Goal: Task Accomplishment & Management: Manage account settings

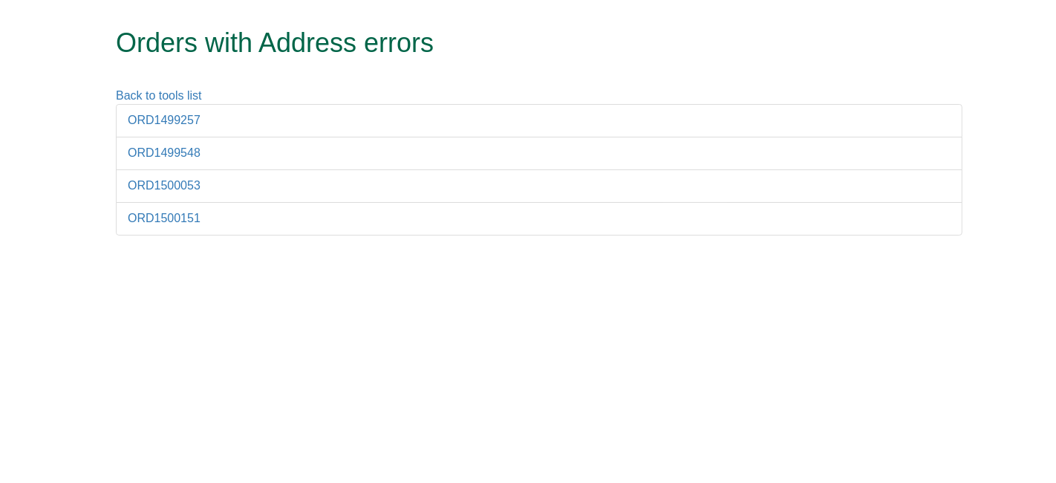
click at [1056, 120] on form "Orders with Address errors Back to tools list ORD1499257 ORD1499548 ORD1500053 …" at bounding box center [528, 125] width 1056 height 250
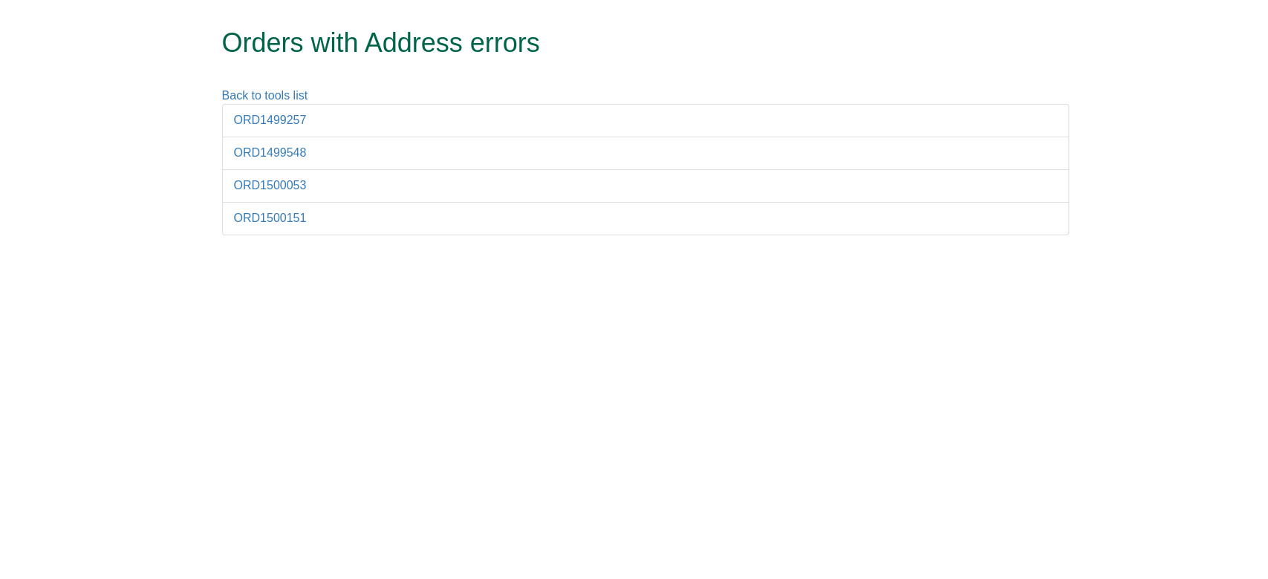
click at [283, 127] on li "ORD1499257" at bounding box center [645, 120] width 847 height 33
click at [276, 121] on link "ORD1499257" at bounding box center [270, 120] width 73 height 13
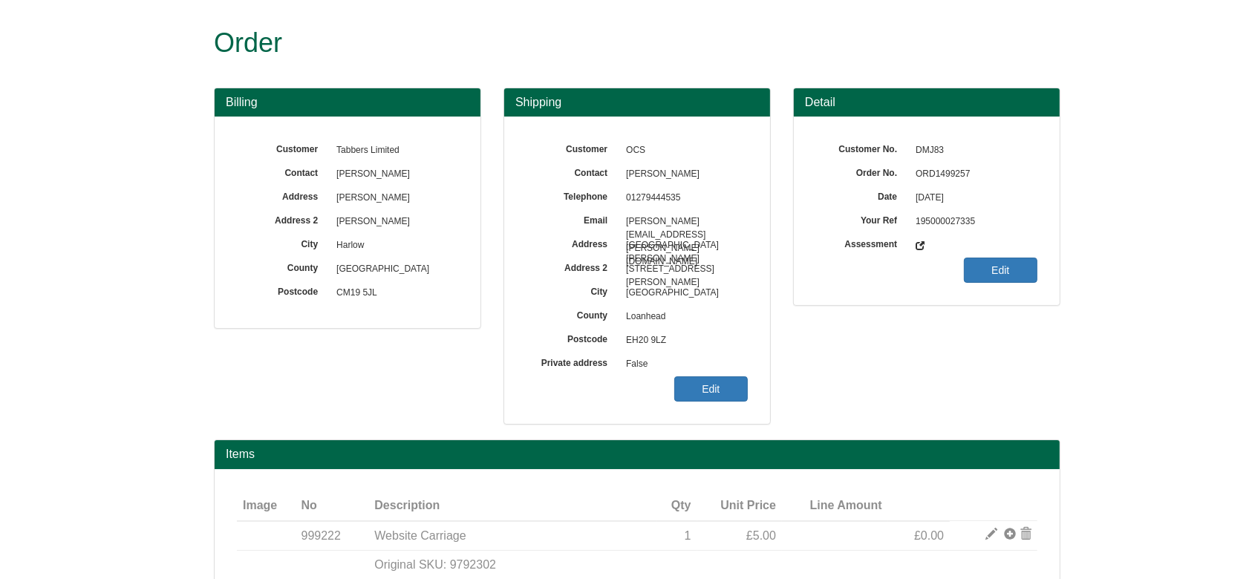
click at [956, 171] on span "ORD1499257" at bounding box center [972, 175] width 129 height 24
copy span "ORD1499257"
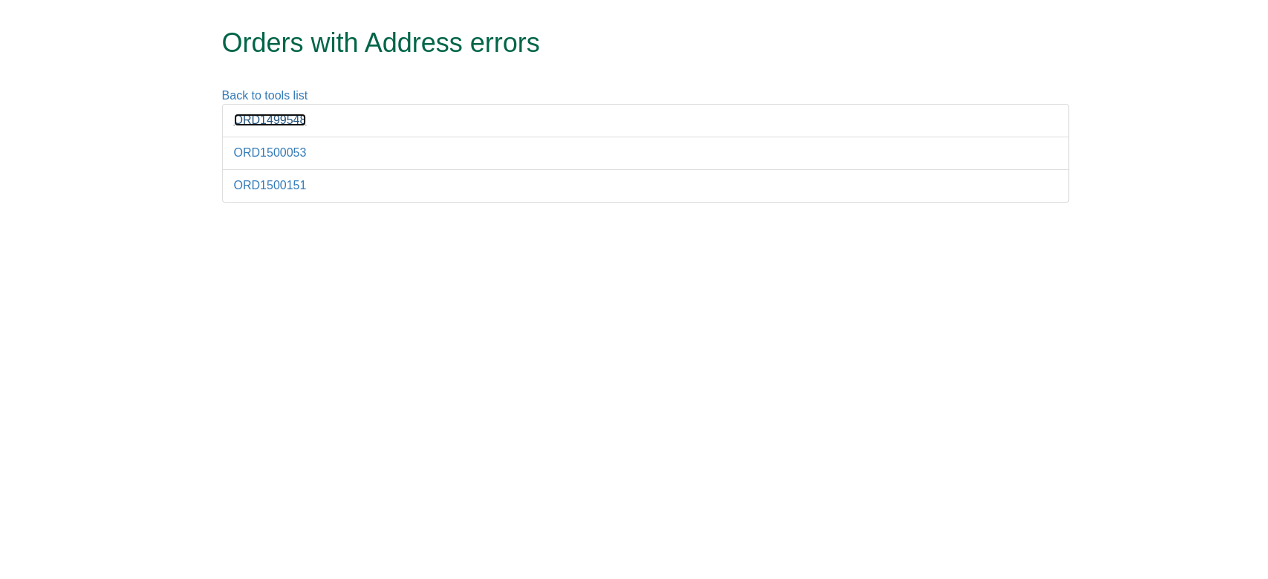
click at [271, 124] on link "ORD1499548" at bounding box center [270, 120] width 73 height 13
click at [261, 154] on link "ORD1500053" at bounding box center [270, 152] width 73 height 13
click at [269, 179] on link "ORD1500151" at bounding box center [270, 185] width 73 height 13
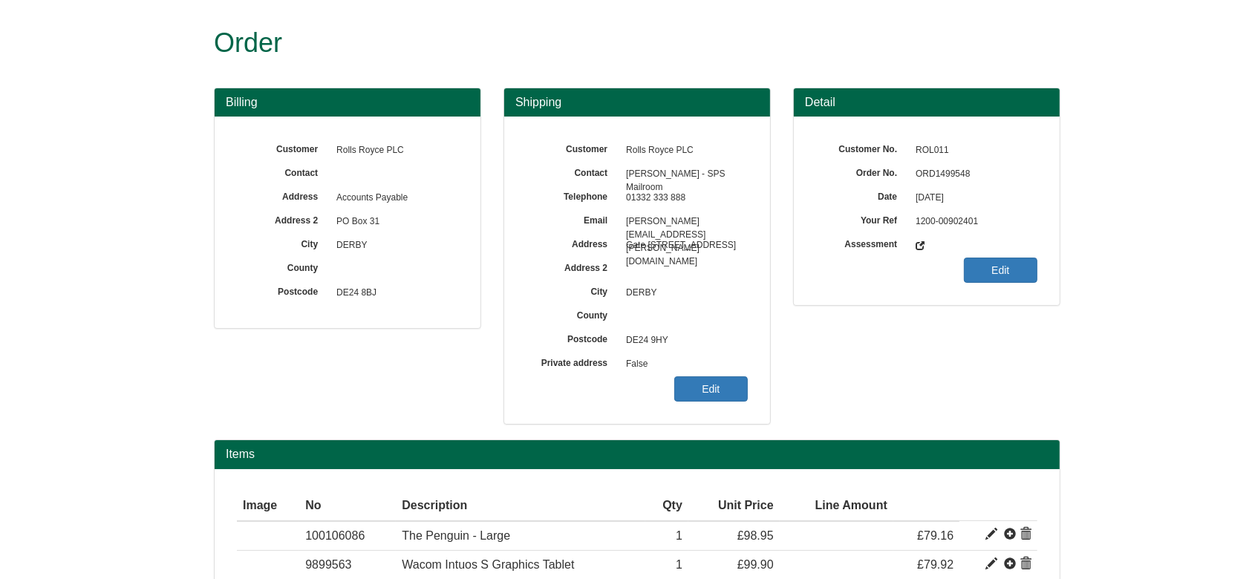
click at [940, 176] on span "ORD1499548" at bounding box center [972, 175] width 129 height 24
copy span "ORD1499548"
click at [687, 387] on link "Edit" at bounding box center [711, 389] width 74 height 25
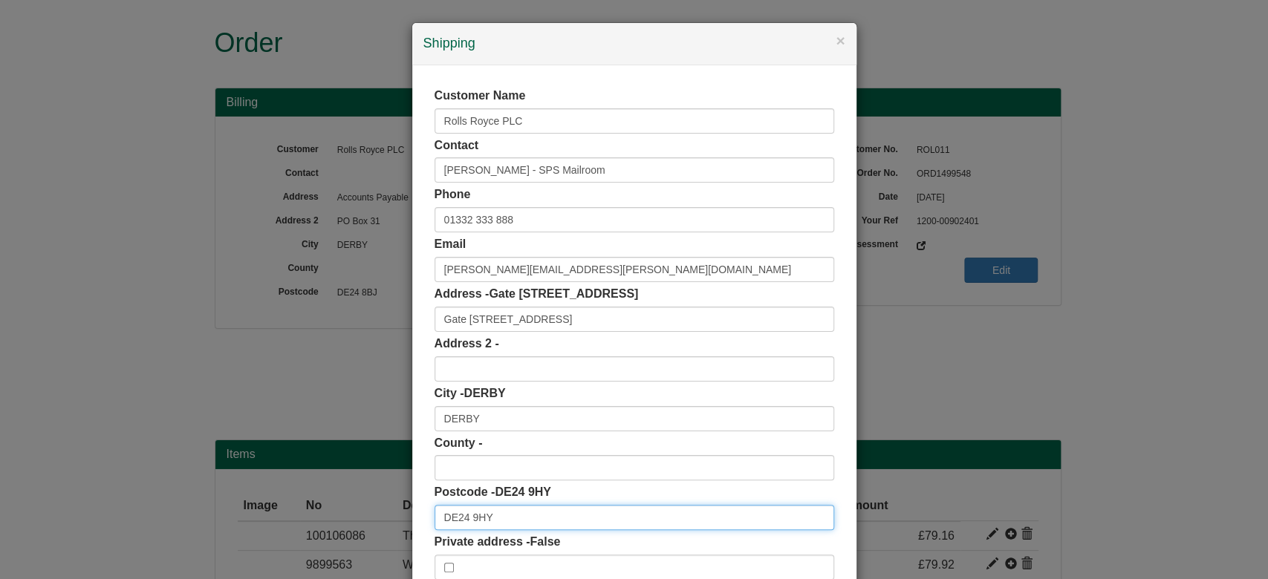
drag, startPoint x: 507, startPoint y: 509, endPoint x: 362, endPoint y: 509, distance: 145.6
click at [362, 509] on div "× Shipping Customer Name Rolls Royce PLC Contact Matthew Robinsn - SPS Mailroom…" at bounding box center [634, 289] width 1268 height 579
click at [939, 357] on div "× Shipping Customer Name Rolls Royce PLC Contact Matthew Robinsn - SPS Mailroom…" at bounding box center [634, 289] width 1268 height 579
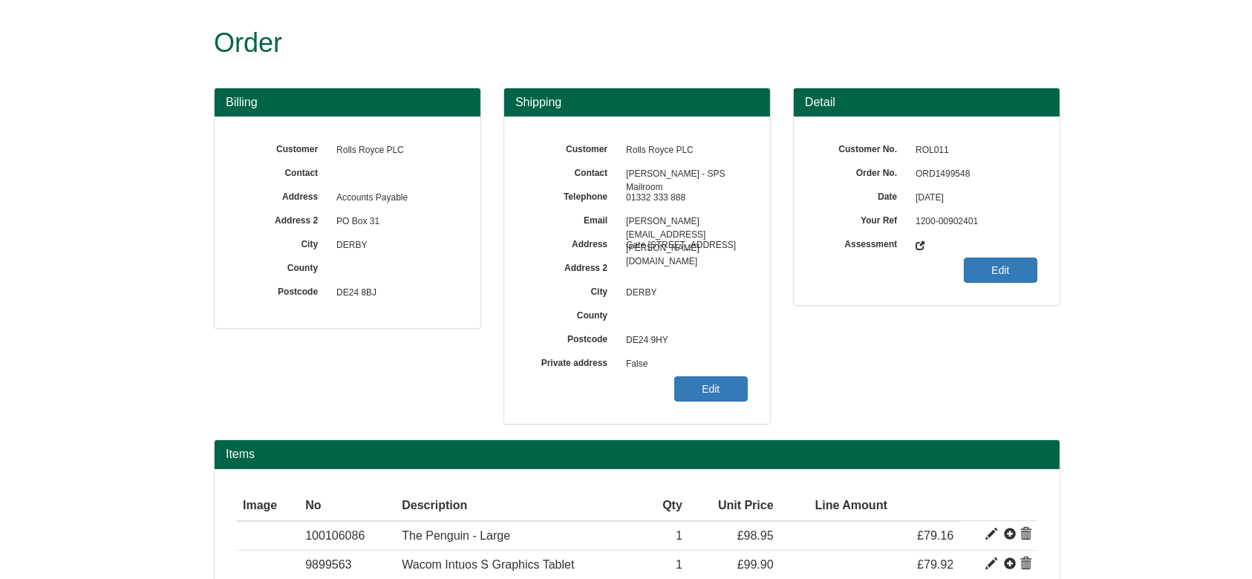
click at [941, 175] on span "ORD1499548" at bounding box center [972, 175] width 129 height 24
copy span "ORD1499548"
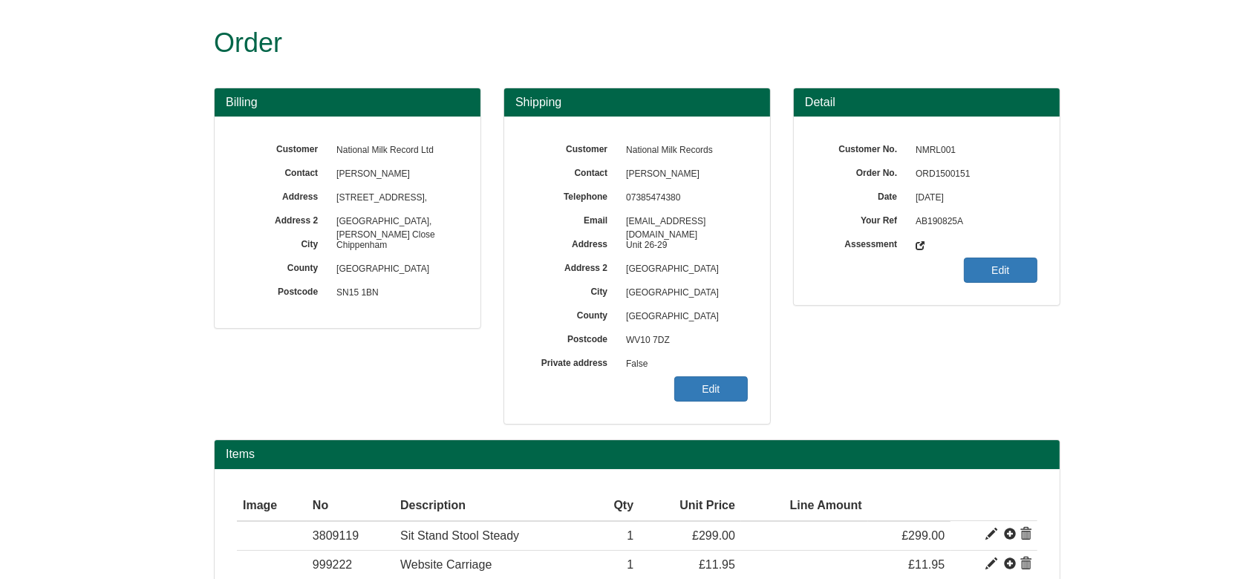
click at [929, 165] on span "ORD1500151" at bounding box center [972, 175] width 129 height 24
copy span "ORD1500151"
click at [691, 391] on link "Edit" at bounding box center [711, 389] width 74 height 25
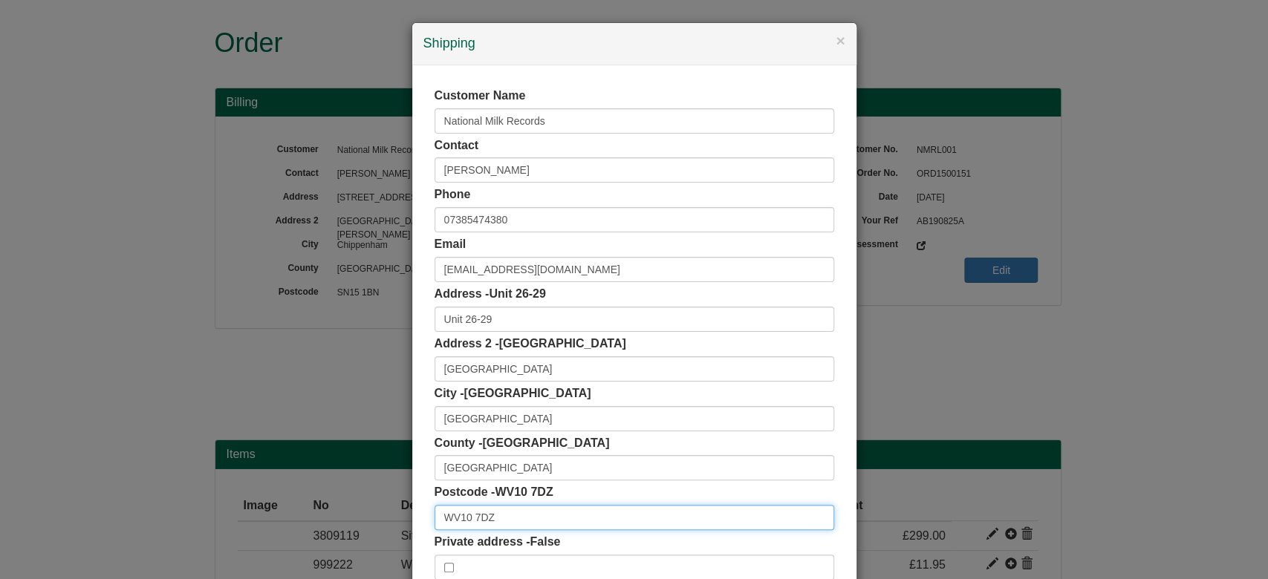
drag, startPoint x: 524, startPoint y: 524, endPoint x: 339, endPoint y: 575, distance: 191.9
click at [339, 575] on div "× Shipping Customer Name National Milk Records Contact Ashu Bassan Phone 073854…" at bounding box center [634, 289] width 1268 height 579
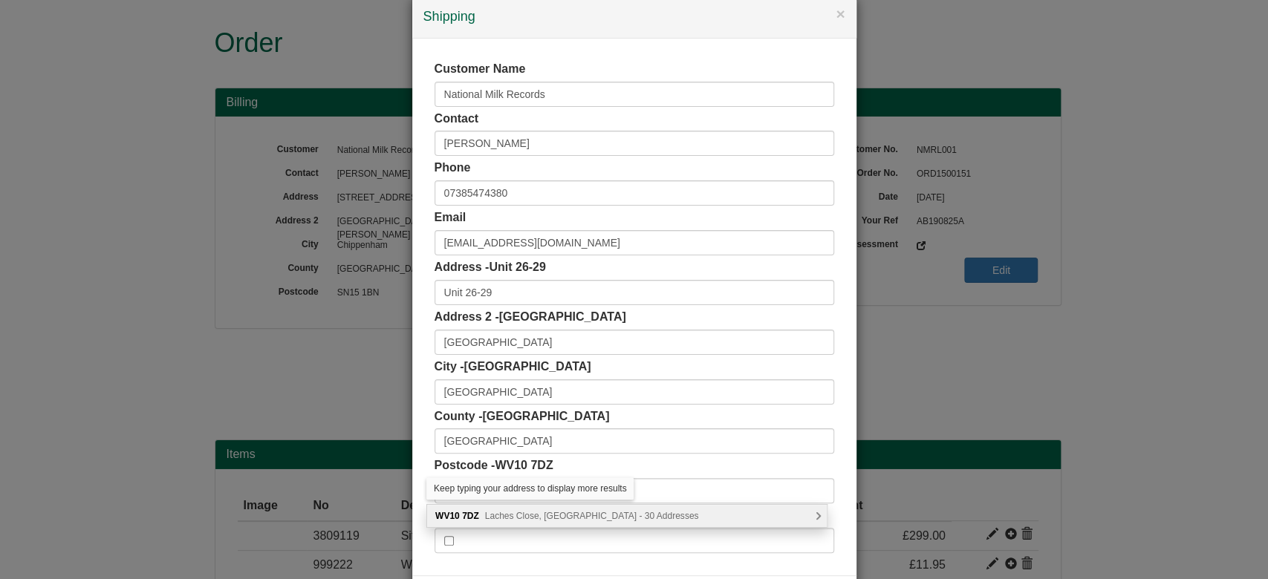
click at [573, 520] on div "WV10 7DZ Laches Close, Wolverhampton - 30 Addresses" at bounding box center [627, 516] width 400 height 22
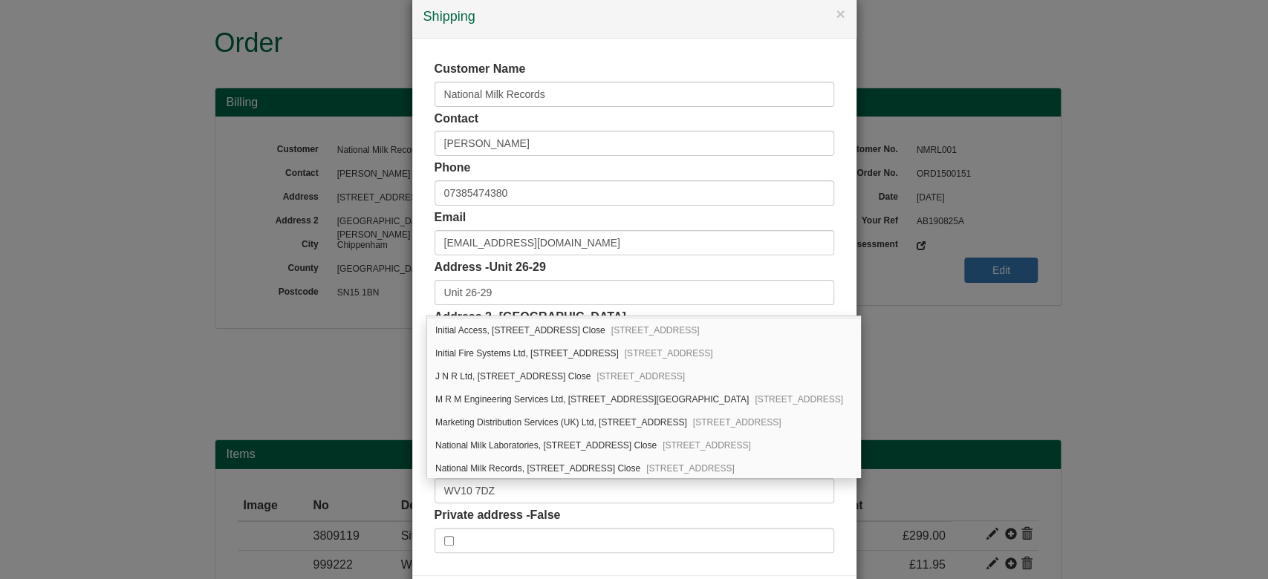
scroll to position [198, 0]
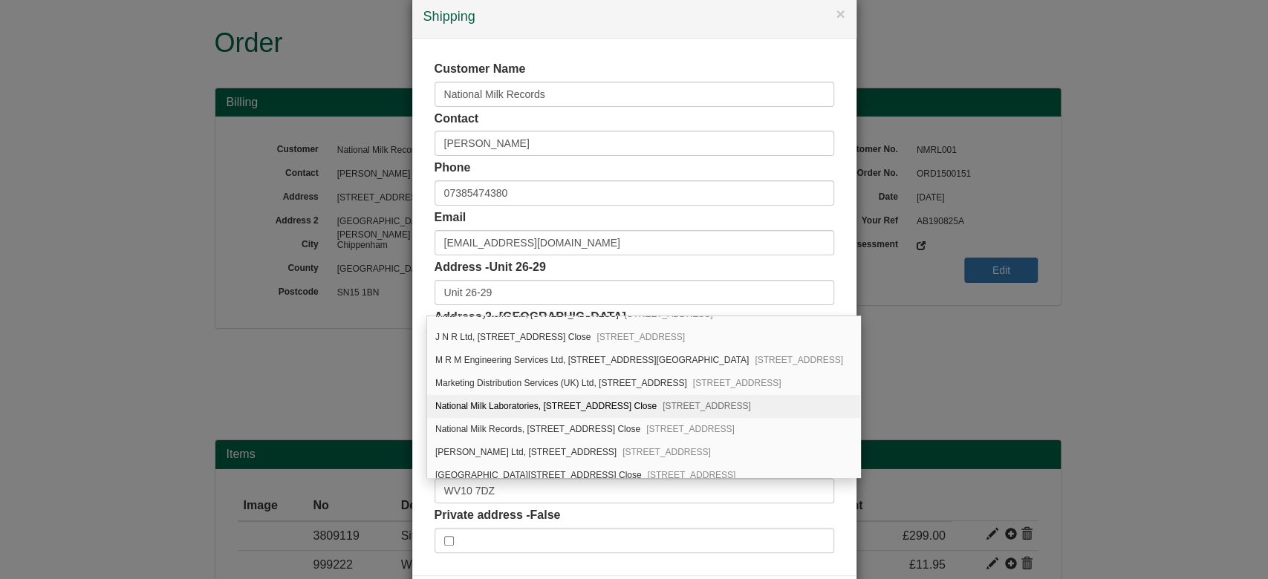
click at [751, 401] on span "[STREET_ADDRESS]" at bounding box center [707, 406] width 88 height 10
type input "National Milk Laboratories"
type input "[STREET_ADDRESS]"
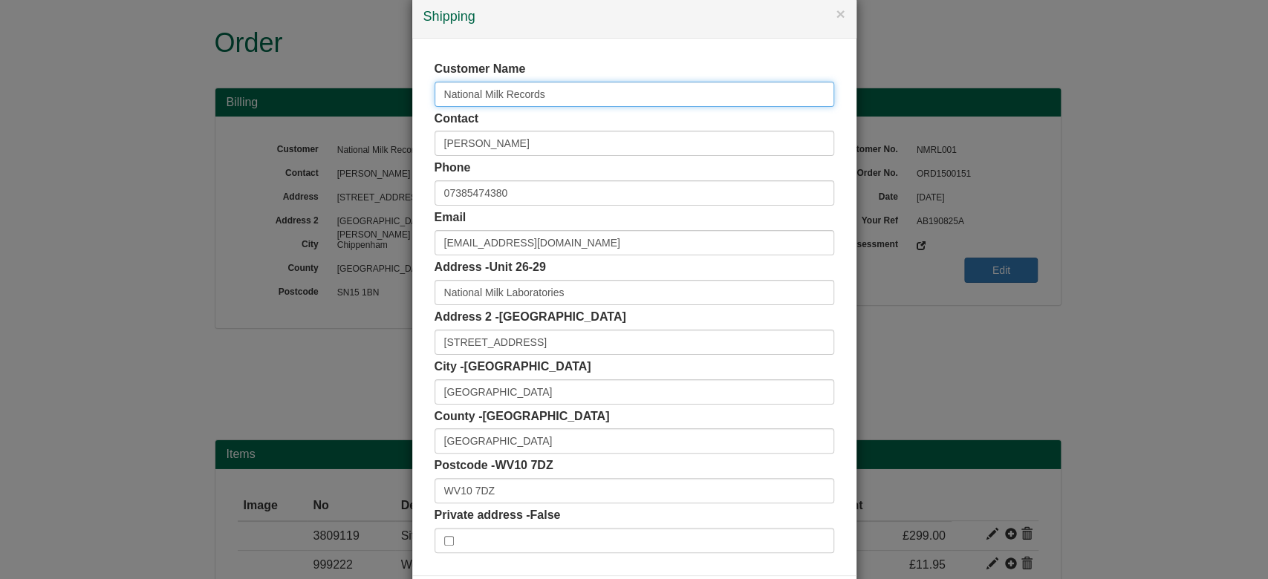
drag, startPoint x: 491, startPoint y: 99, endPoint x: 361, endPoint y: 97, distance: 130.0
click at [361, 97] on div "× Shipping Customer Name National Milk Records Contact [PERSON_NAME] Phone [PHO…" at bounding box center [634, 289] width 1268 height 579
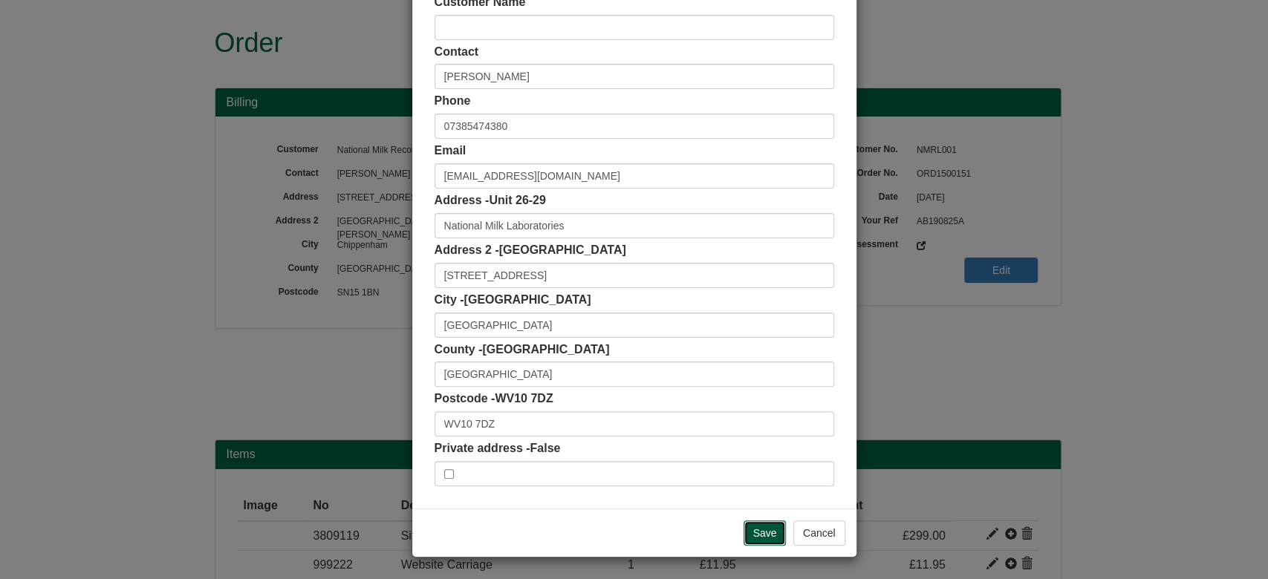
click at [752, 533] on input "Save" at bounding box center [765, 533] width 43 height 25
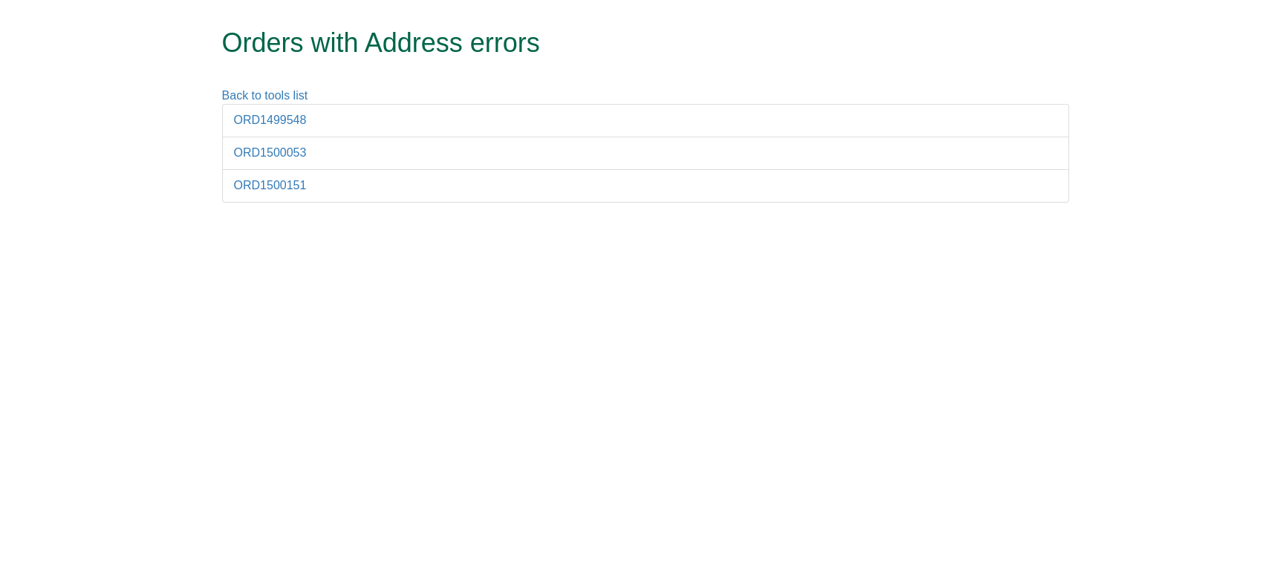
click at [264, 193] on li "ORD1500151" at bounding box center [645, 185] width 847 height 33
click at [253, 184] on link "ORD1500151" at bounding box center [270, 185] width 73 height 13
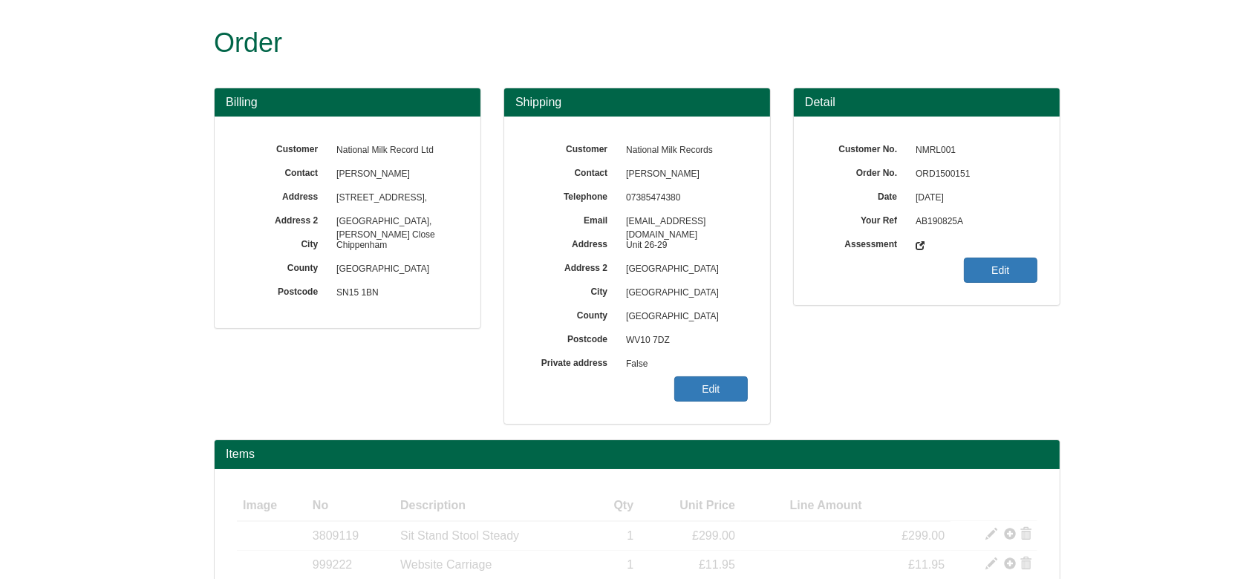
click at [722, 374] on span "False" at bounding box center [683, 365] width 129 height 24
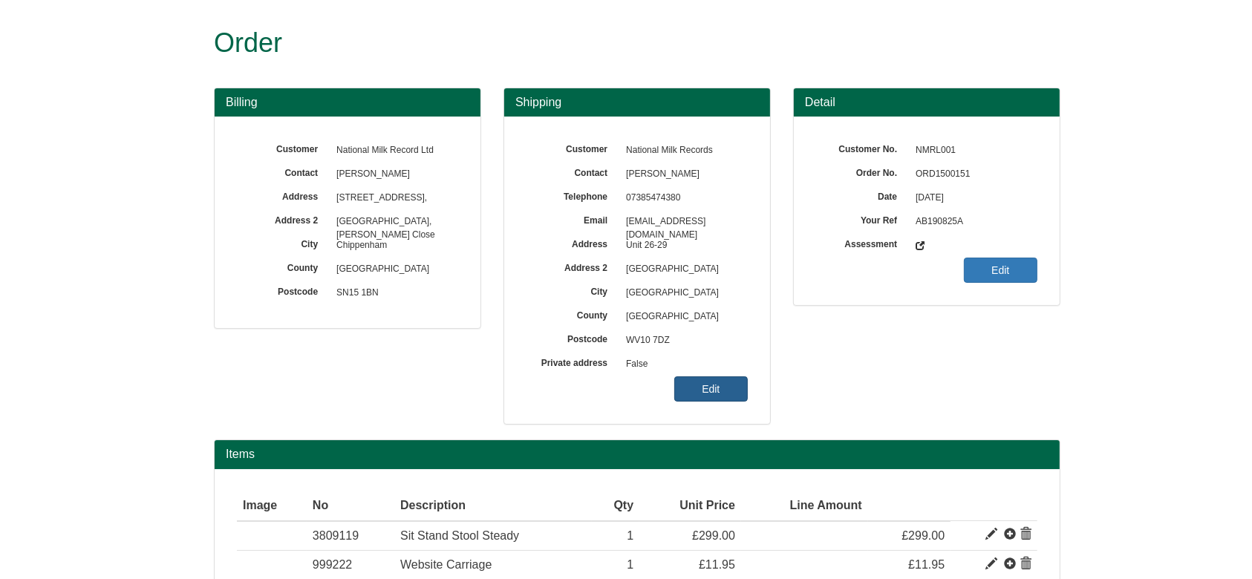
click at [729, 383] on link "Edit" at bounding box center [711, 389] width 74 height 25
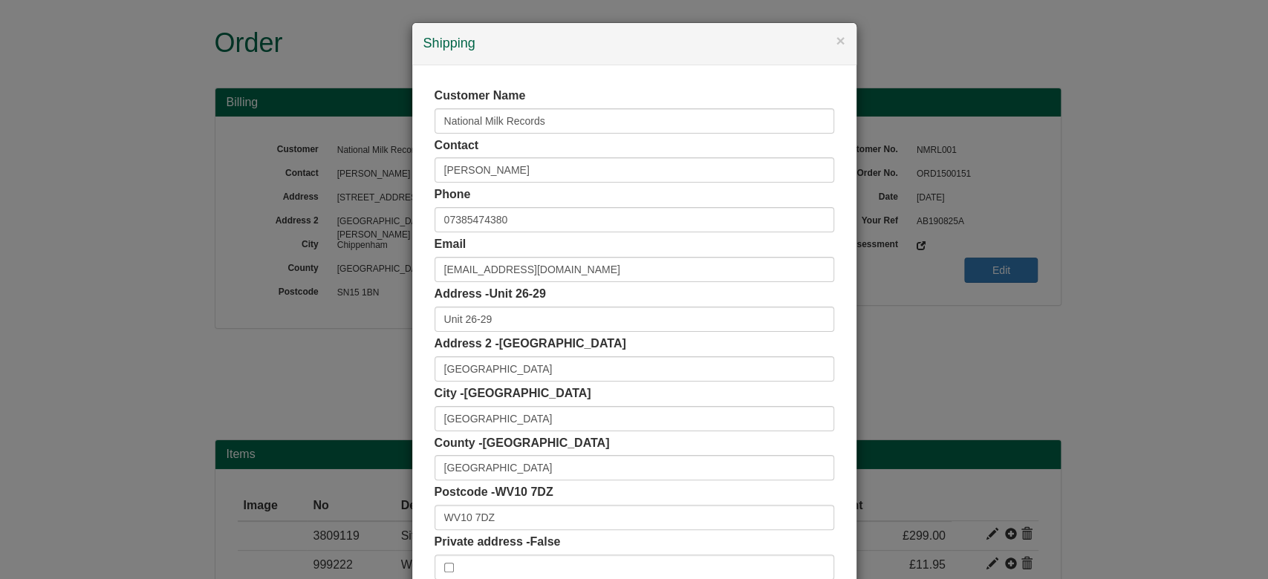
scroll to position [94, 0]
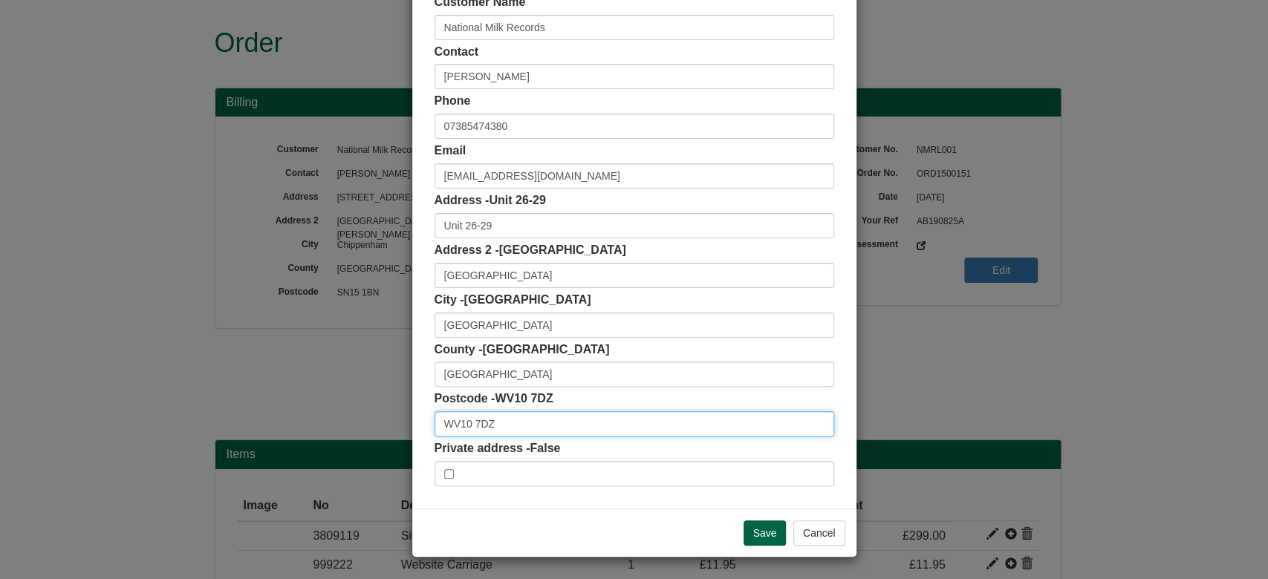
click at [551, 431] on input "WV10 7DZ" at bounding box center [635, 424] width 400 height 25
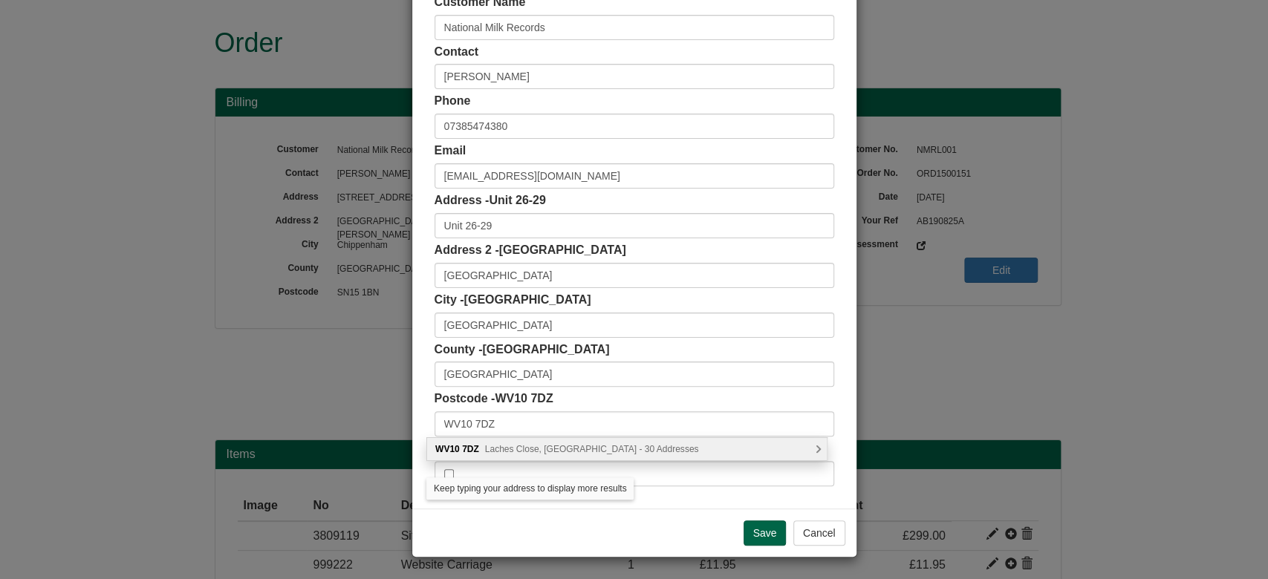
click at [559, 444] on span "Laches Close, [GEOGRAPHIC_DATA] - 30 Addresses" at bounding box center [592, 449] width 214 height 10
type input "WV10 7DZ"
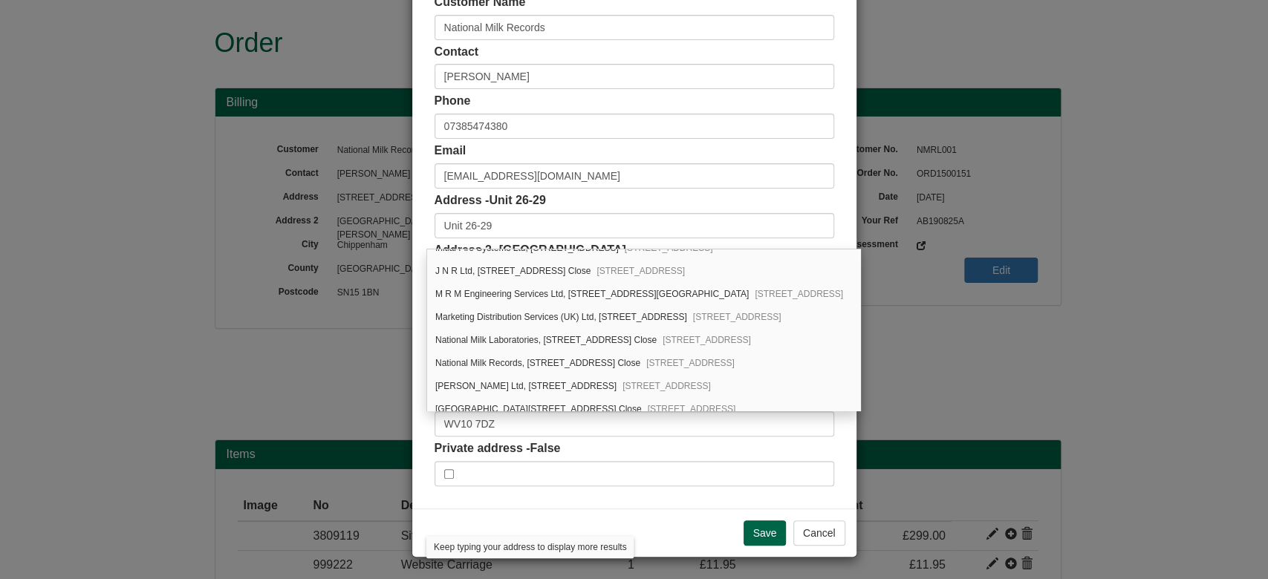
scroll to position [238, 0]
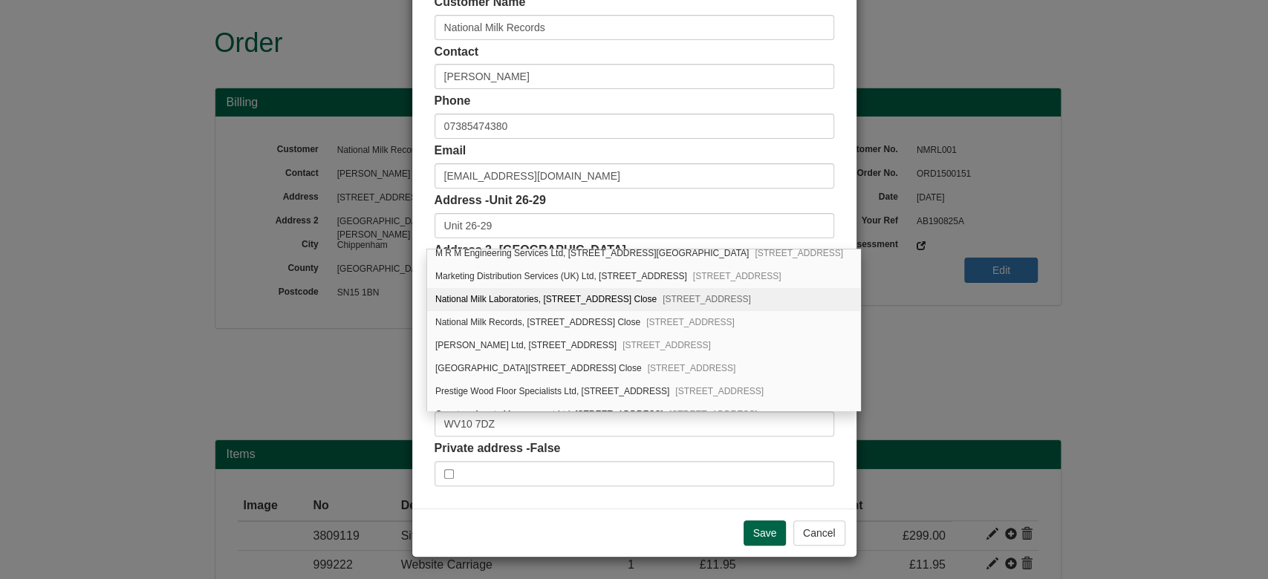
click at [651, 298] on div "National Milk Laboratories, Unit 26-29, Calibre Industrial Park, Laches Close F…" at bounding box center [643, 299] width 433 height 23
type input "National Milk Laboratories"
type input "Unit 26-29, Calibre Industrial Park, Laches Close, Four Ashes"
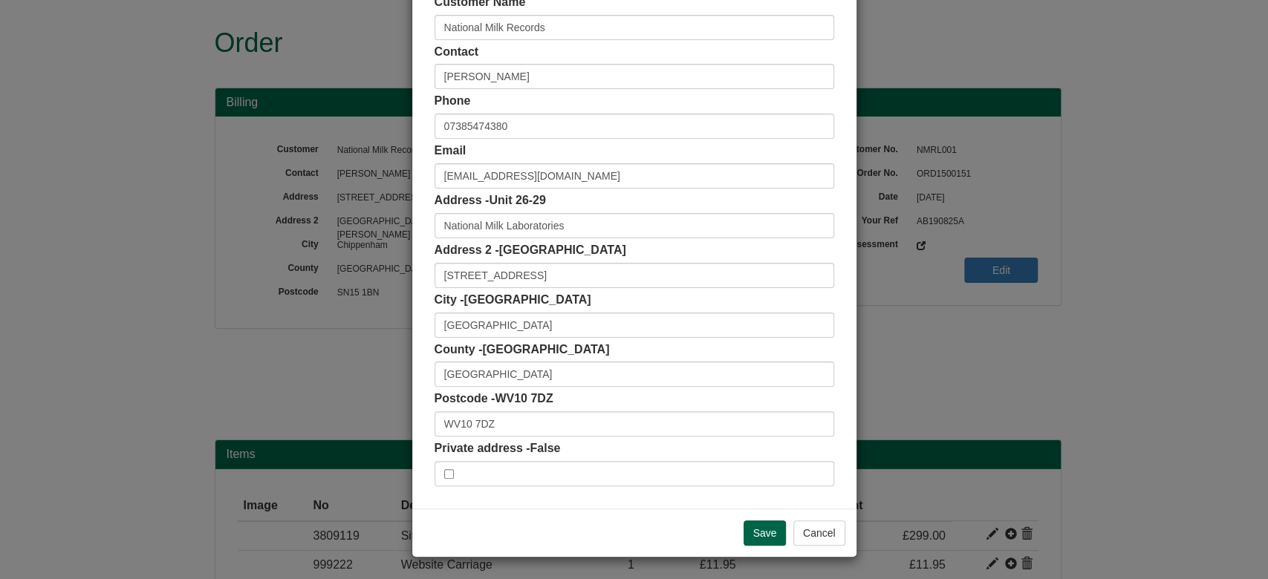
click at [570, 209] on div "Address - Unit 26-29 National Milk Laboratories" at bounding box center [635, 215] width 400 height 46
drag, startPoint x: 572, startPoint y: 211, endPoint x: 582, endPoint y: 218, distance: 12.8
click at [582, 218] on div "Address - Unit 26-29 National Milk Laboratories" at bounding box center [635, 215] width 400 height 46
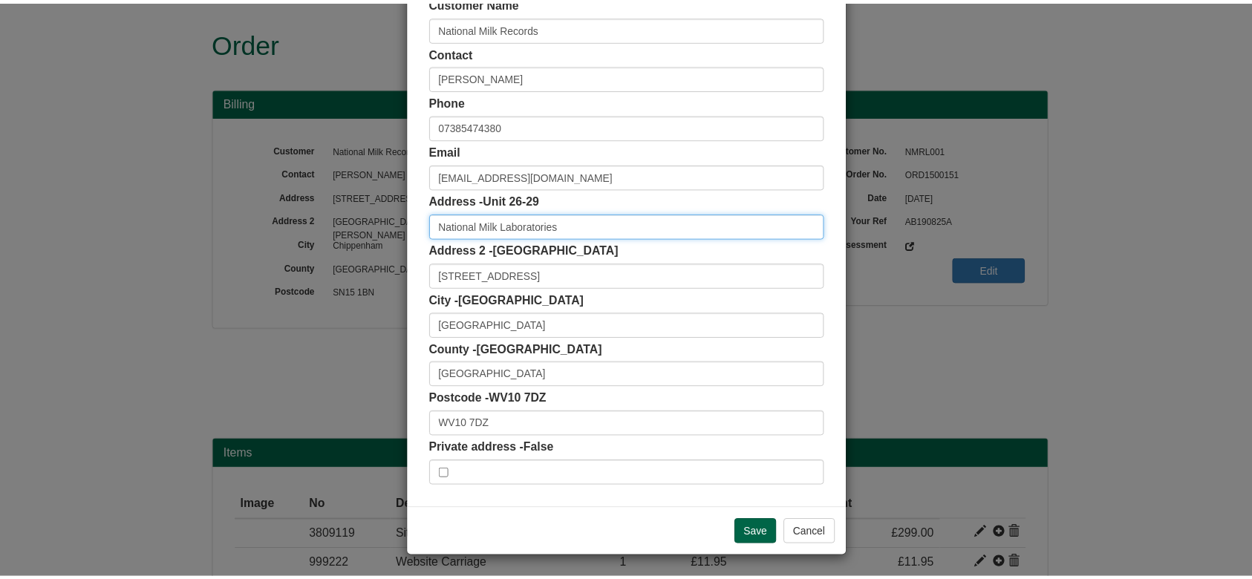
scroll to position [0, 0]
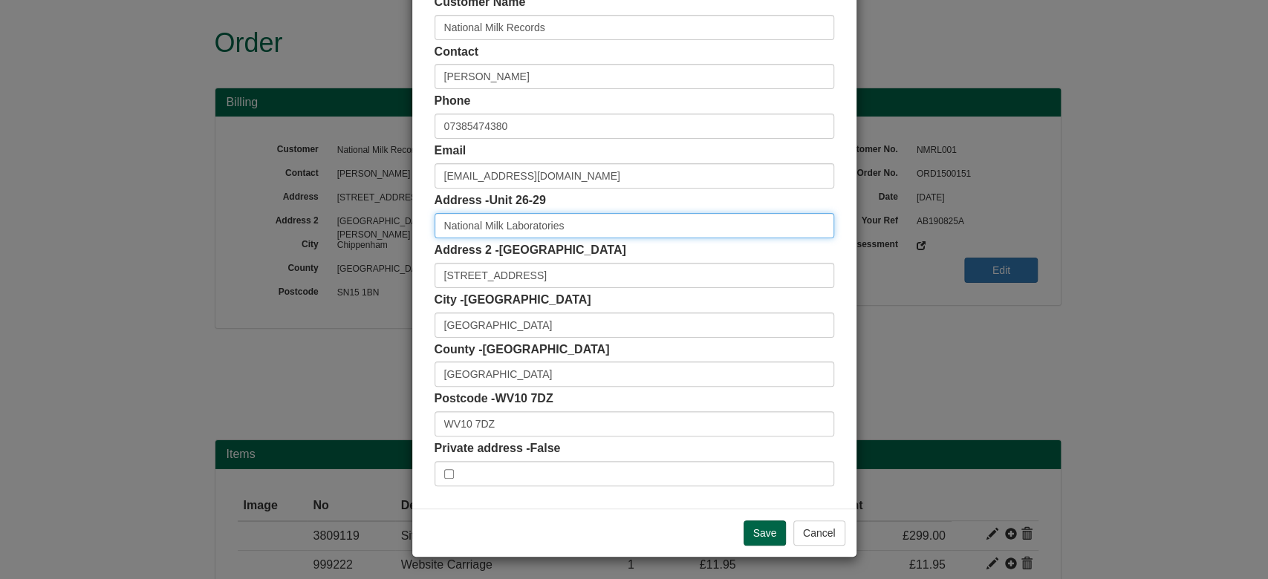
drag, startPoint x: 412, startPoint y: 212, endPoint x: 273, endPoint y: 234, distance: 140.6
click at [273, 234] on div "× Shipping Customer Name National Milk Records Contact Ashu Bassan Phone 073854…" at bounding box center [634, 289] width 1268 height 579
drag, startPoint x: 738, startPoint y: 276, endPoint x: 339, endPoint y: 270, distance: 399.7
click at [339, 270] on div "× Shipping Customer Name National Milk Records Contact Ashu Bassan Phone 073854…" at bounding box center [634, 289] width 1268 height 579
click at [725, 279] on input "Unit 26-29, Calibre Industrial Park, Laches Close, Four Ashes" at bounding box center [635, 275] width 400 height 25
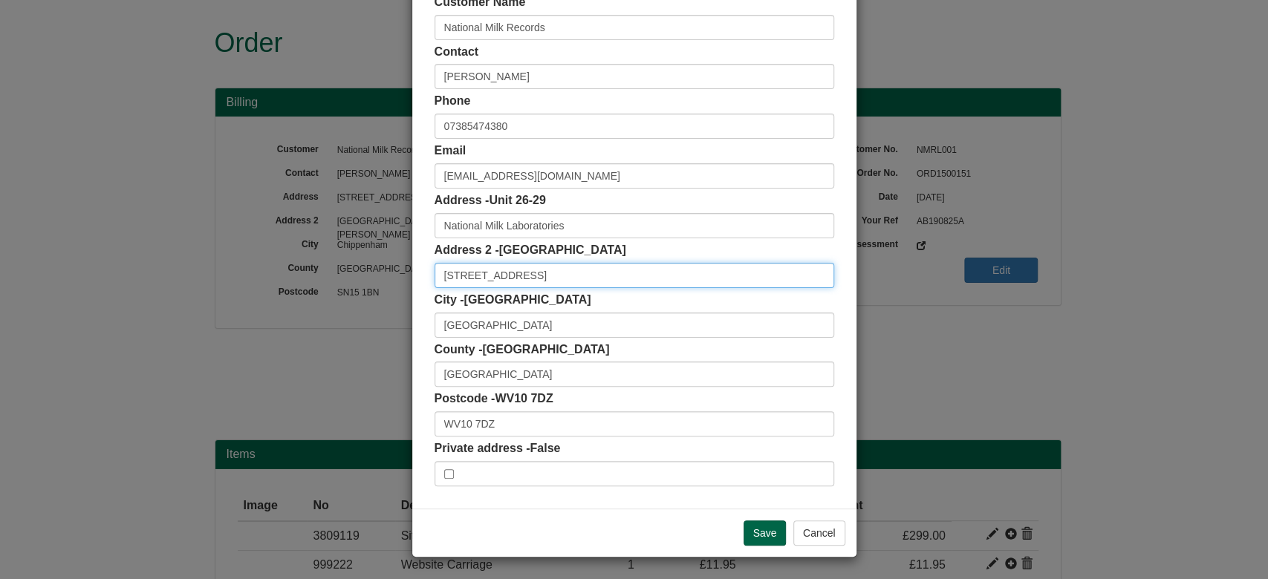
drag, startPoint x: 725, startPoint y: 277, endPoint x: 675, endPoint y: 290, distance: 51.3
click at [675, 290] on div "Customer Name National Milk Records Contact Ashu Bassan Phone 07385474380 Email…" at bounding box center [635, 240] width 400 height 493
click at [812, 533] on button "Cancel" at bounding box center [819, 533] width 52 height 25
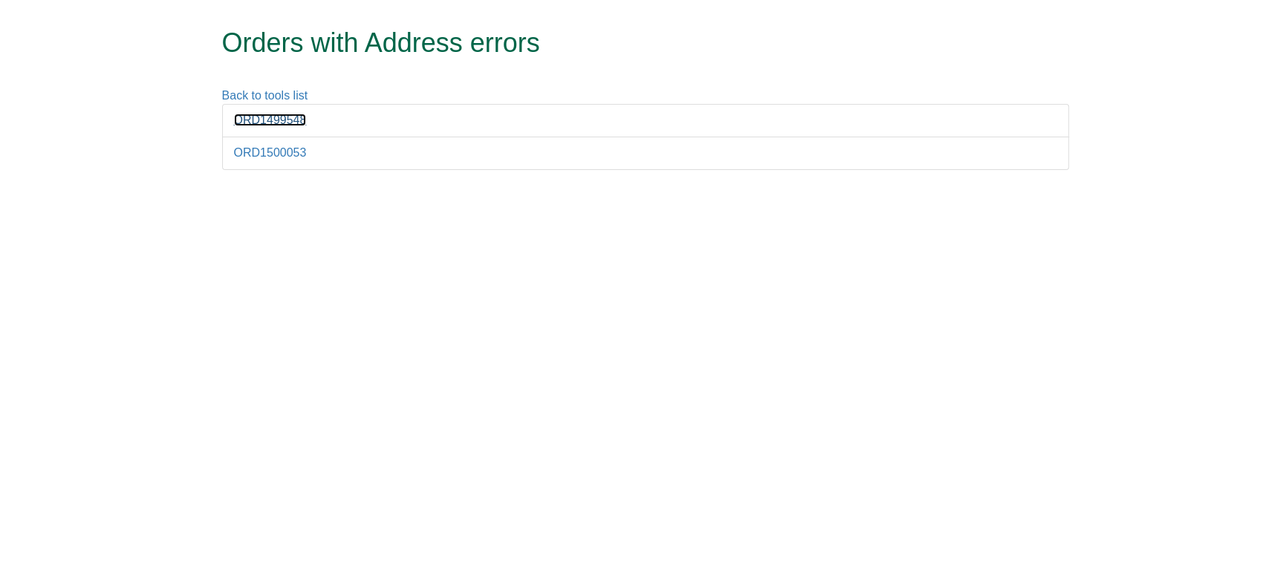
click at [287, 116] on link "ORD1499548" at bounding box center [270, 120] width 73 height 13
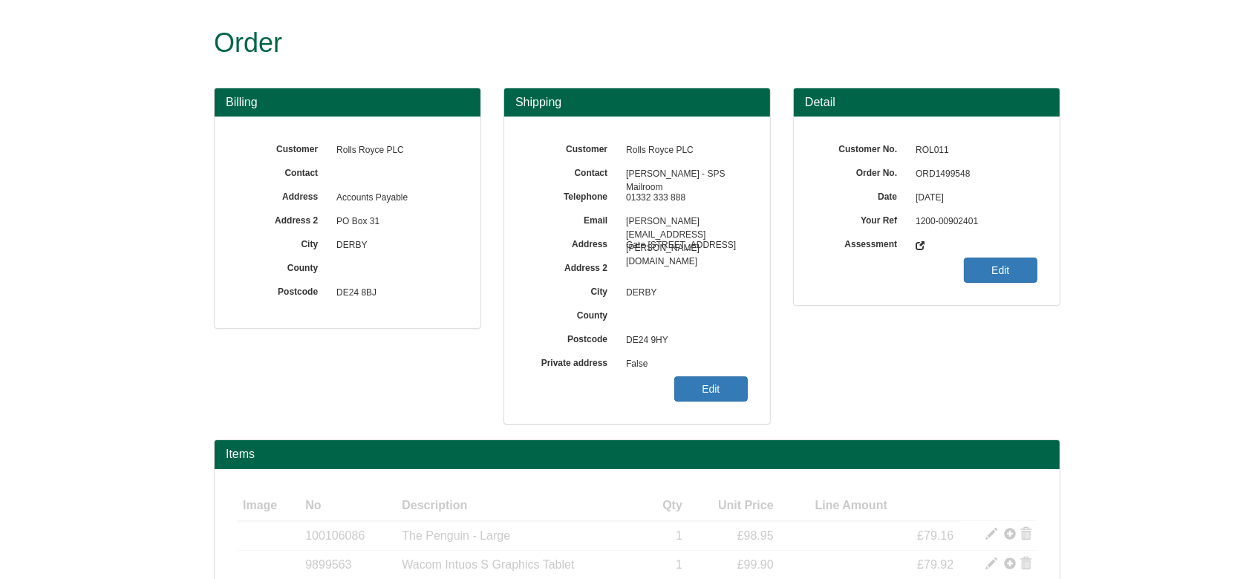
click at [939, 178] on span "ORD1499548" at bounding box center [972, 175] width 129 height 24
copy span "ORD1499548"
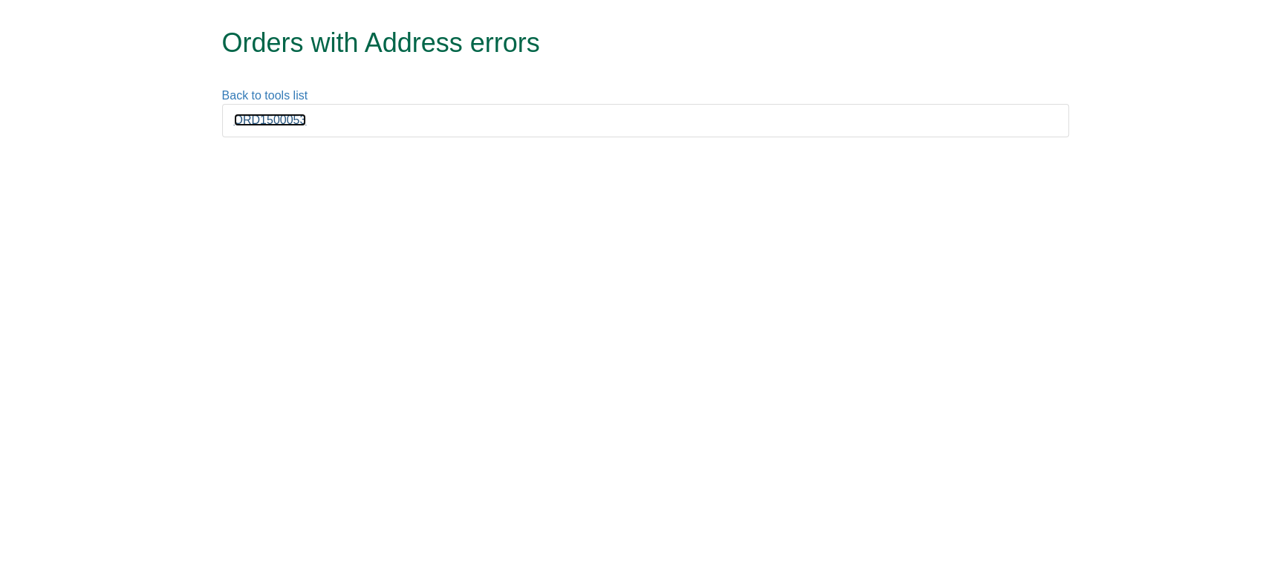
click at [279, 119] on link "ORD1500053" at bounding box center [270, 120] width 73 height 13
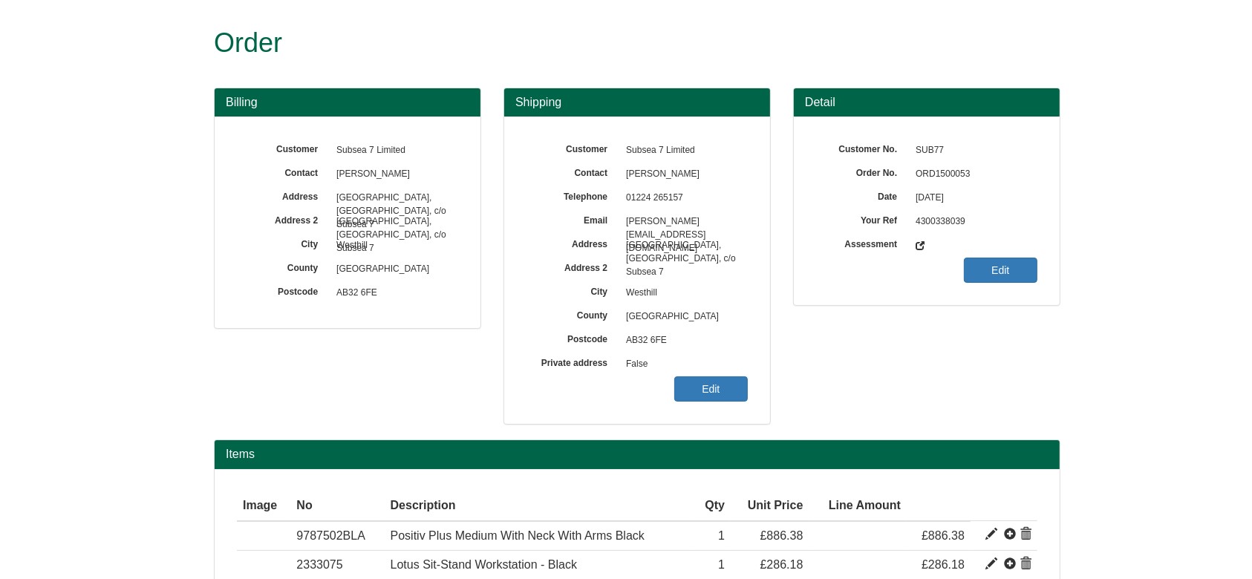
click at [948, 177] on span "ORD1500053" at bounding box center [972, 175] width 129 height 24
copy span "ORD1500053"
click at [683, 387] on link "Edit" at bounding box center [711, 389] width 74 height 25
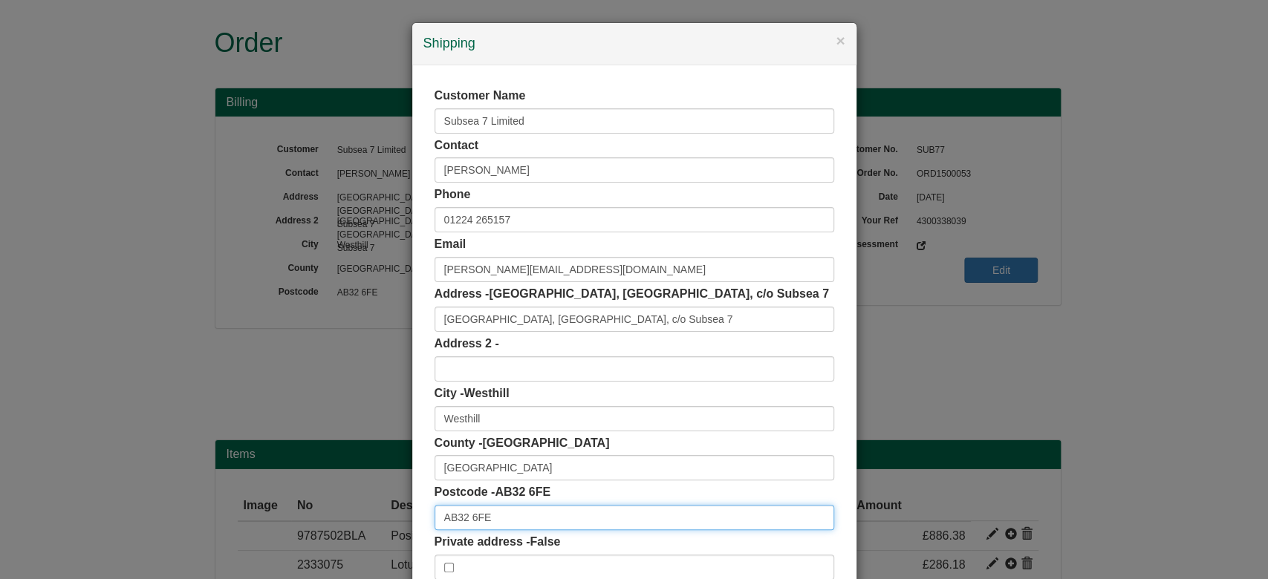
drag, startPoint x: 504, startPoint y: 526, endPoint x: 329, endPoint y: 527, distance: 174.6
click at [329, 527] on div "× Shipping Customer Name Subsea 7 Limited Contact Darren Stables Phone 01224 26…" at bounding box center [634, 289] width 1268 height 579
paste input "text"
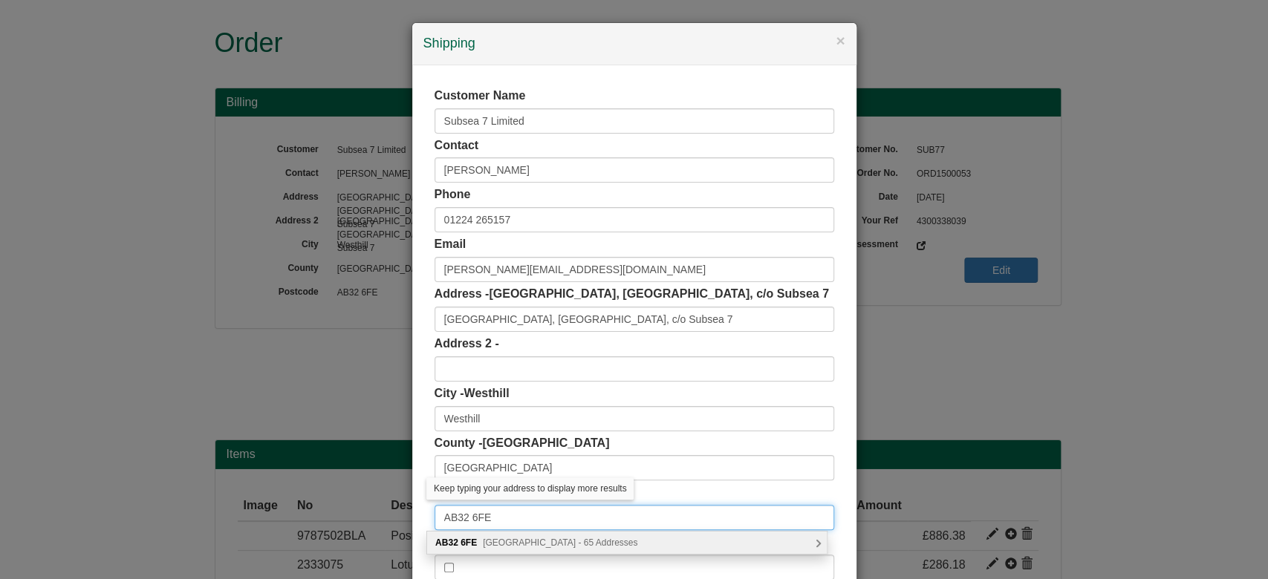
scroll to position [94, 0]
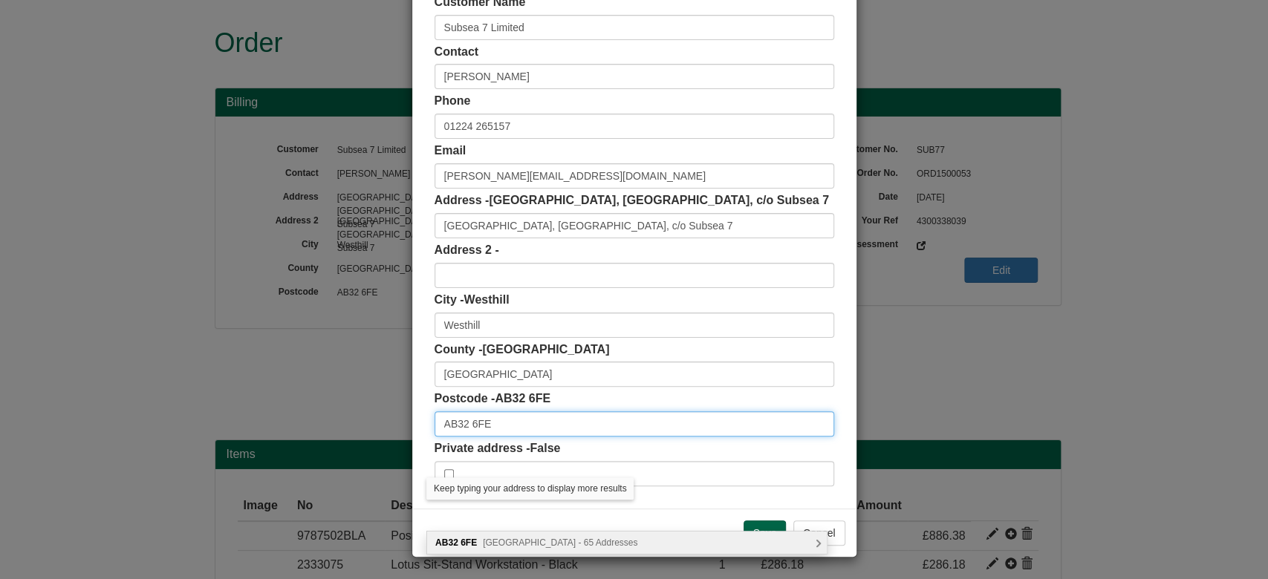
click at [596, 422] on input "AB32 6FE" at bounding box center [635, 424] width 400 height 25
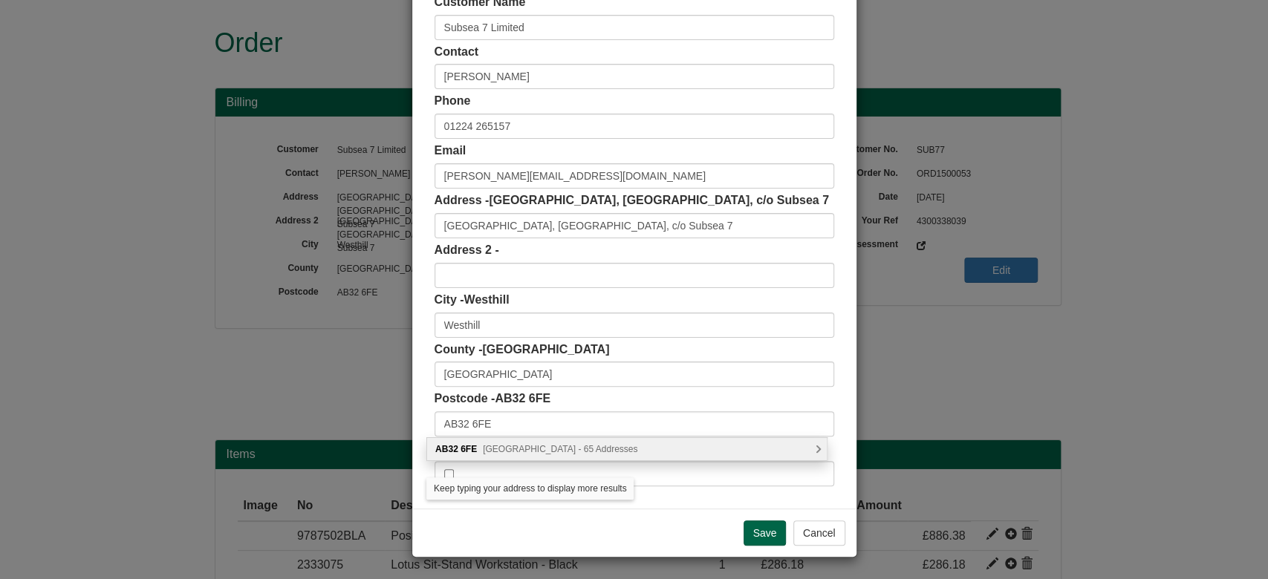
click at [582, 446] on span "Prospect Road, Westhill - 65 Addresses" at bounding box center [560, 449] width 155 height 10
type input "AB32 6FE"
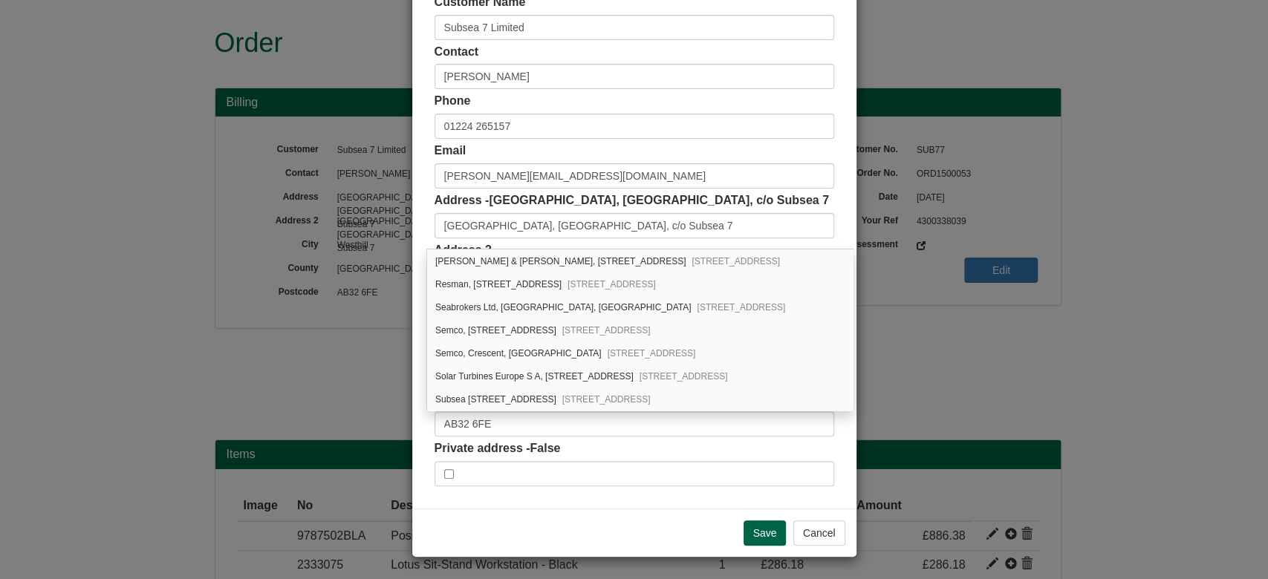
scroll to position [1307, 0]
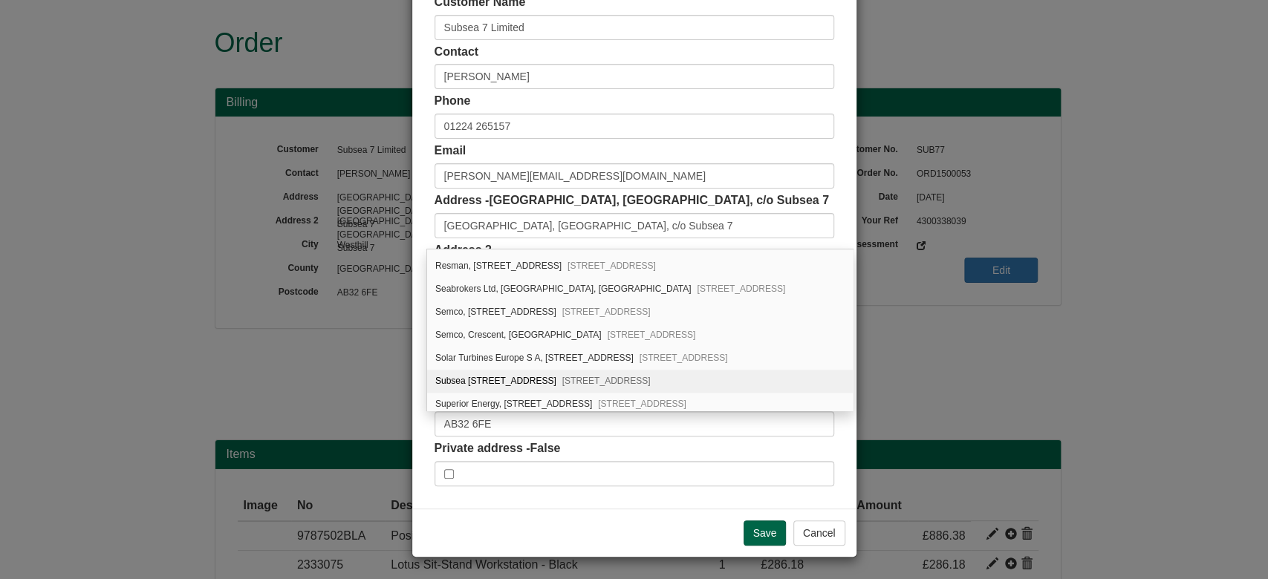
click at [738, 370] on div "Subsea 7, Prospect Road Arnhall Business Park, Westhill, AB32 6FE" at bounding box center [640, 381] width 426 height 23
type input "Subsea 7"
type input "Prospect Road, Arnhall Business Park"
type input "Aberdeenshire"
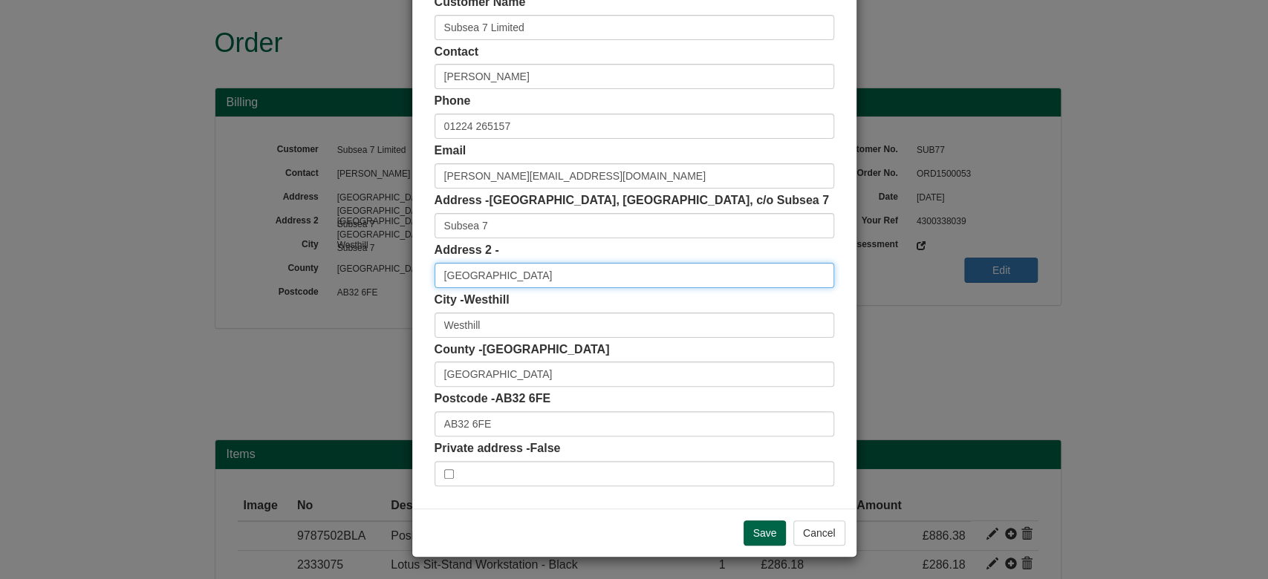
click at [656, 282] on input "Prospect Road, Arnhall Business Park" at bounding box center [635, 275] width 400 height 25
type input "Prospect Road, Arnhall Business Park"
click at [747, 524] on input "Save" at bounding box center [765, 533] width 43 height 25
